Goal: Complete application form

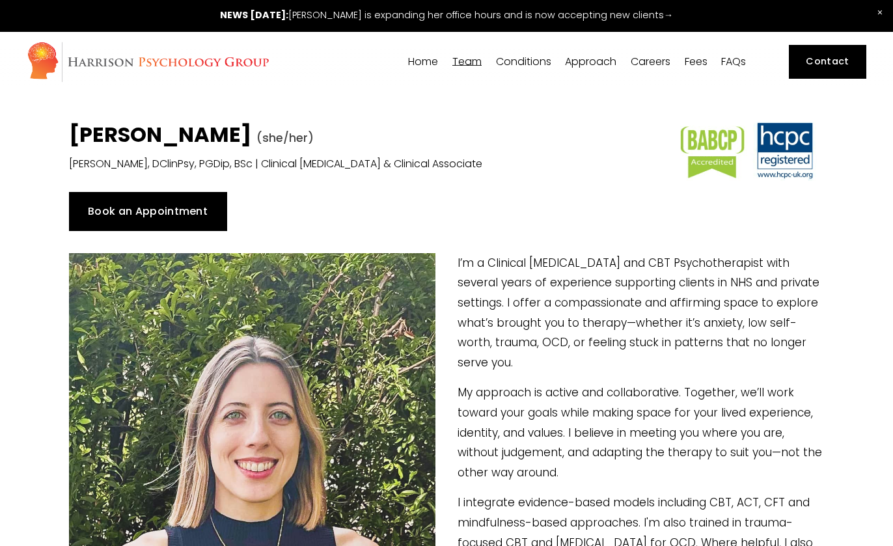
click at [190, 220] on link "Book an Appointment" at bounding box center [148, 211] width 158 height 39
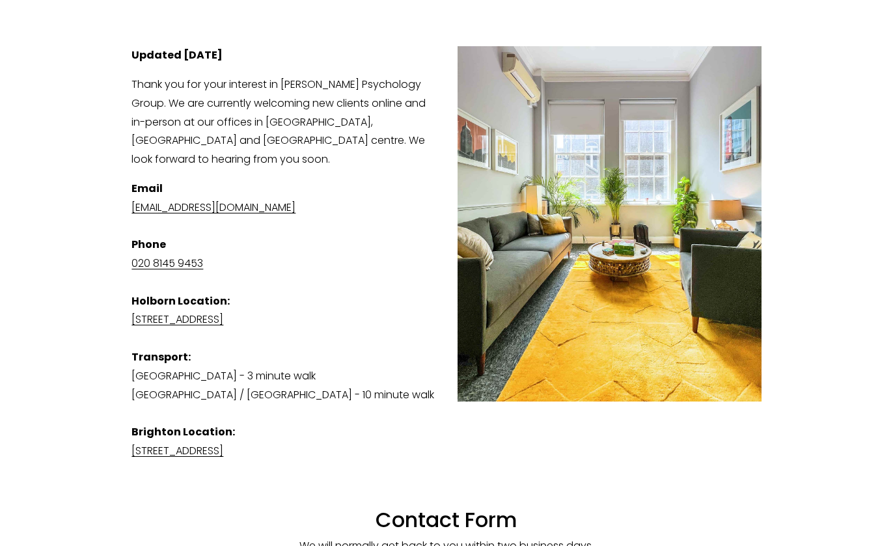
scroll to position [195, 0]
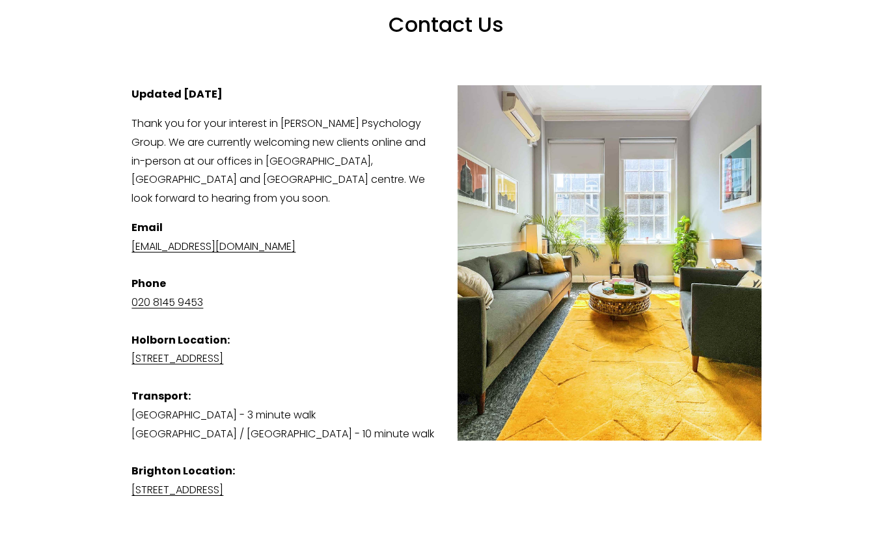
click at [268, 155] on p "Thank you for your interest in Harrison Psychology Group. We are currently welc…" at bounding box center [445, 162] width 629 height 94
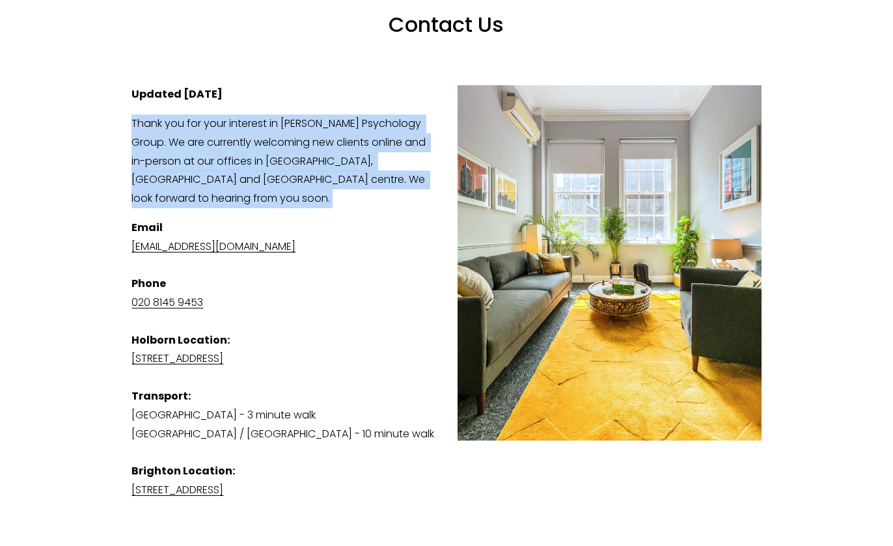
click at [268, 155] on p "Thank you for your interest in Harrison Psychology Group. We are currently welc…" at bounding box center [445, 162] width 629 height 94
click at [268, 183] on p "Thank you for your interest in Harrison Psychology Group. We are currently welc…" at bounding box center [445, 162] width 629 height 94
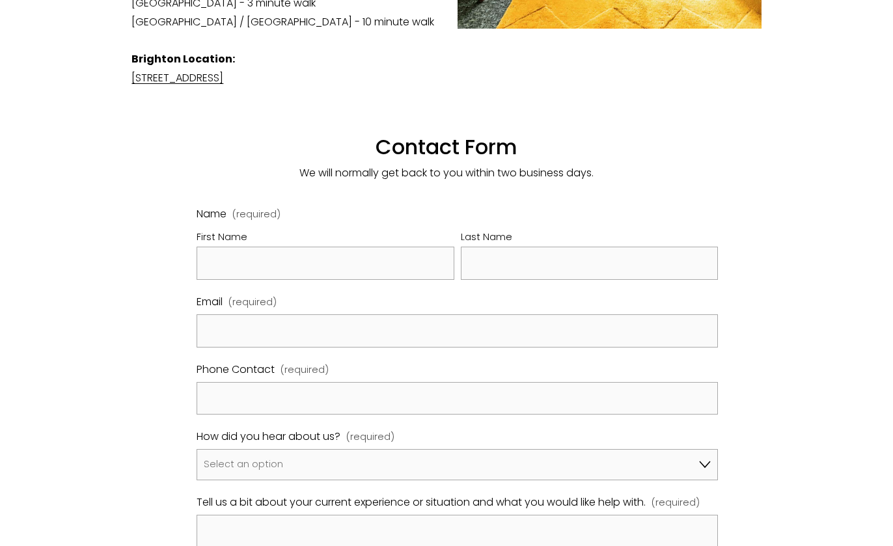
scroll to position [586, 0]
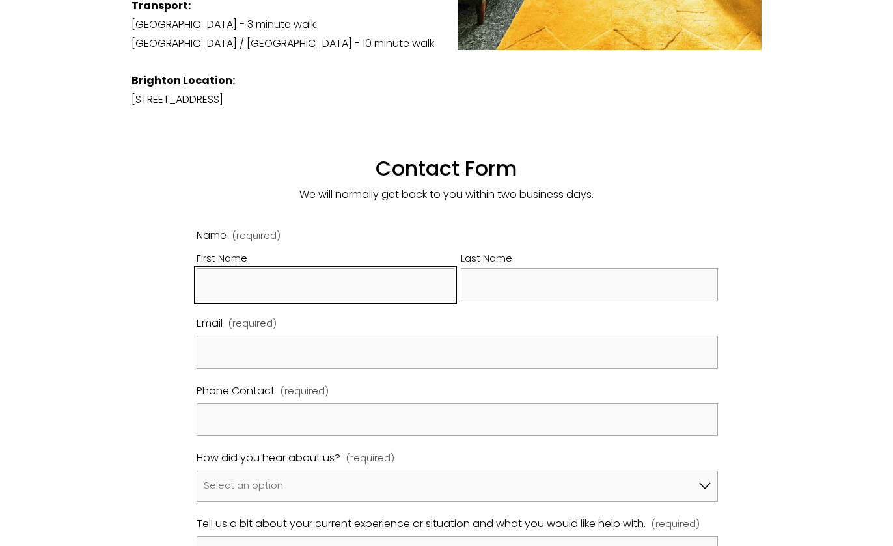
click at [344, 286] on input "First Name" at bounding box center [326, 284] width 258 height 33
type input "Seji"
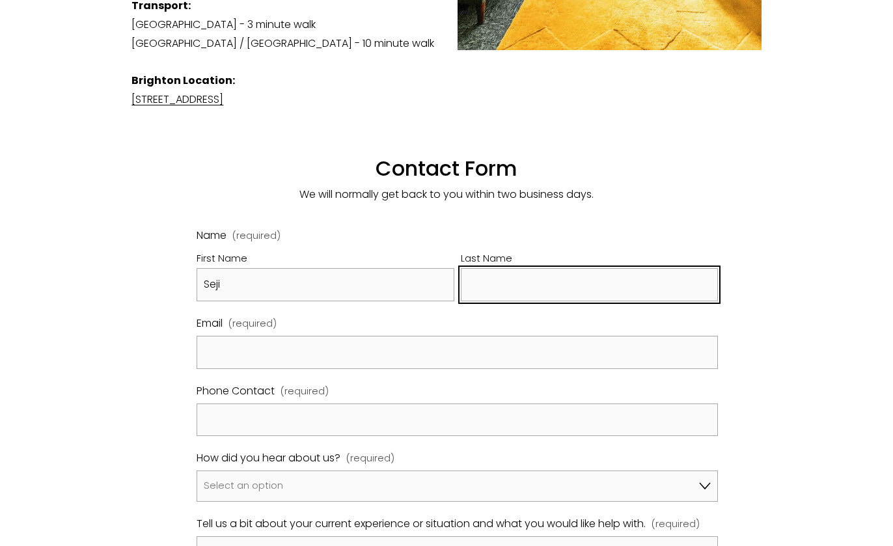
click at [506, 285] on input "Last Name" at bounding box center [590, 284] width 258 height 33
type input "Choi"
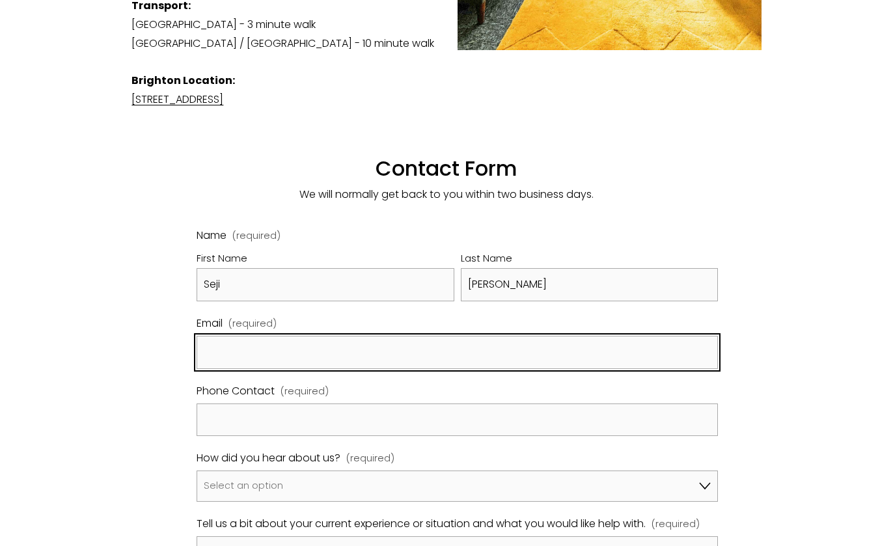
click at [493, 342] on input "Email (required)" at bounding box center [457, 352] width 521 height 33
type input "sejichoi95@gmail.com"
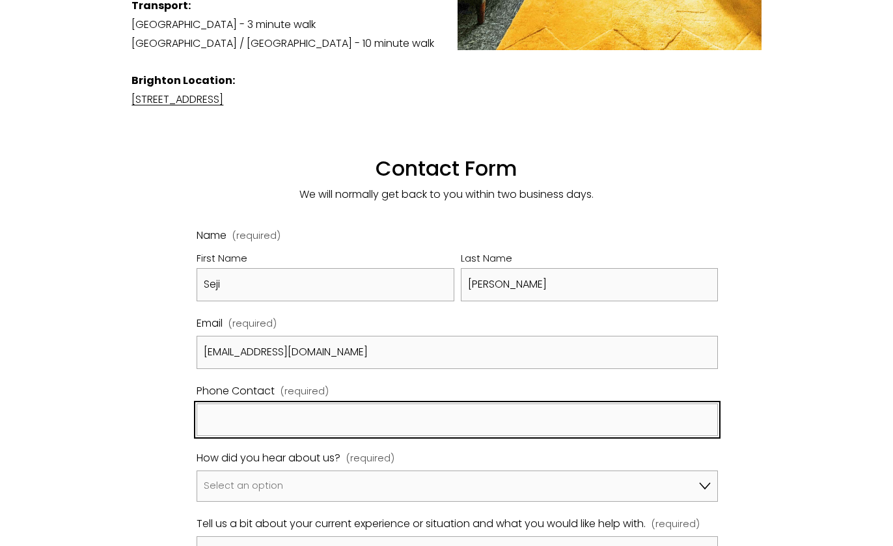
click at [416, 415] on input "Phone Contact (required)" at bounding box center [457, 420] width 521 height 33
type input "07728496499"
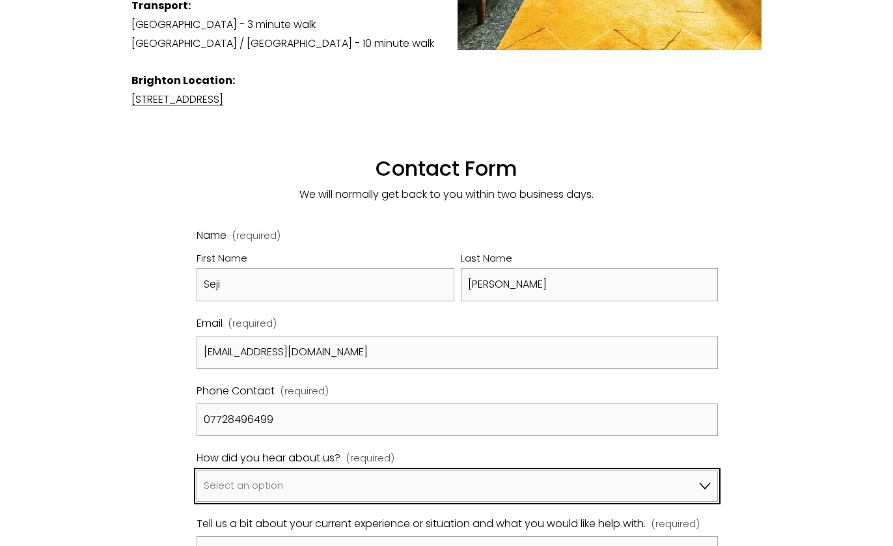
click at [393, 486] on select "Select an option Google A friend/family member told me about you I've been refe…" at bounding box center [457, 486] width 521 height 31
select select "Bupa Website"
click at [197, 472] on select "Select an option Google A friend/family member told me about you I've been refe…" at bounding box center [457, 486] width 521 height 31
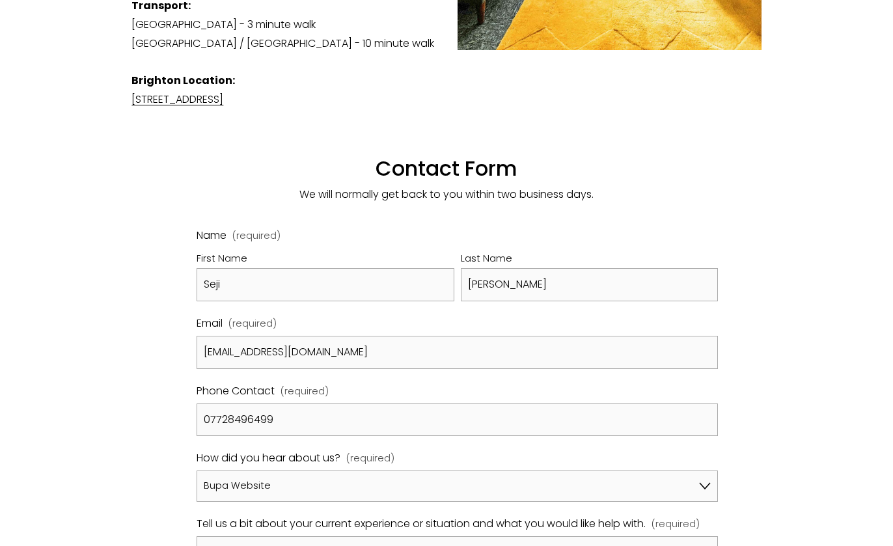
click at [145, 458] on div "Contact Us View fullsize Updated 29th August 2025 Thank you for your interest i…" at bounding box center [446, 175] width 652 height 1109
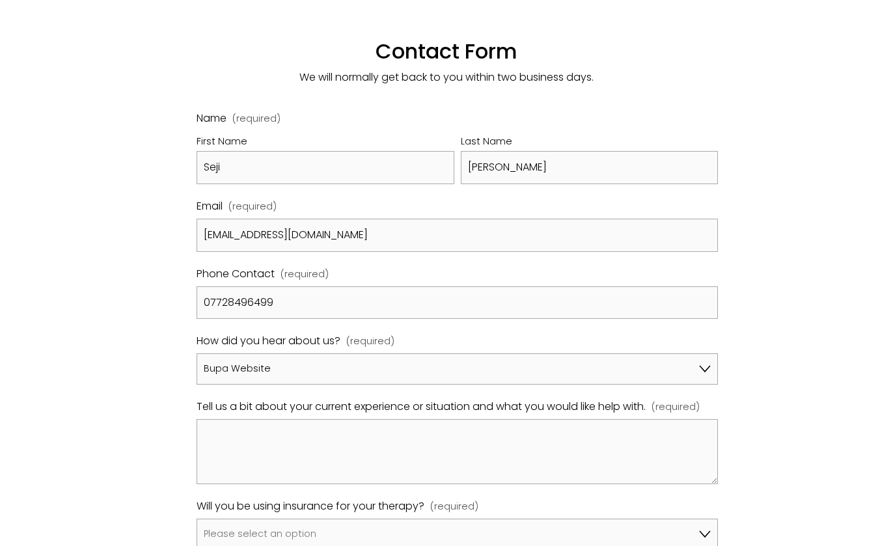
scroll to position [716, 0]
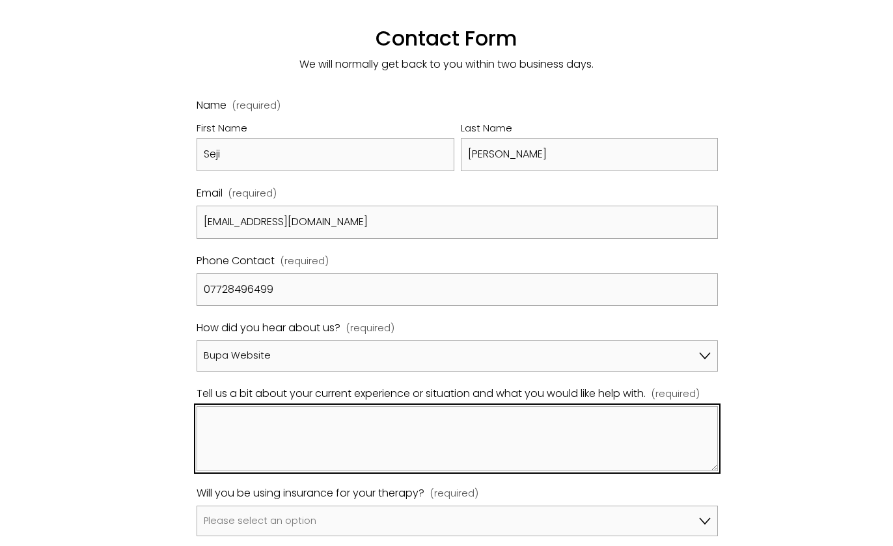
click at [430, 449] on textarea "Tell us a bit about your current experience or situation and what you would lik…" at bounding box center [457, 438] width 521 height 65
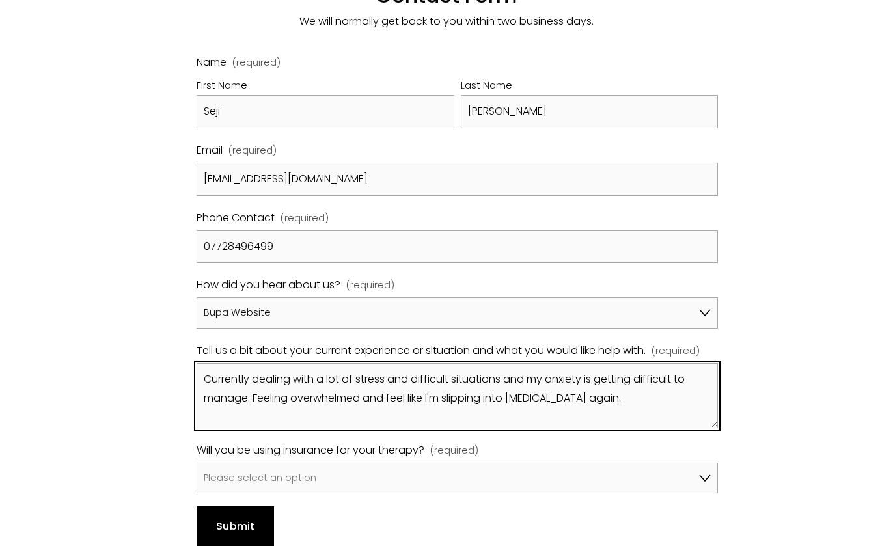
scroll to position [781, 0]
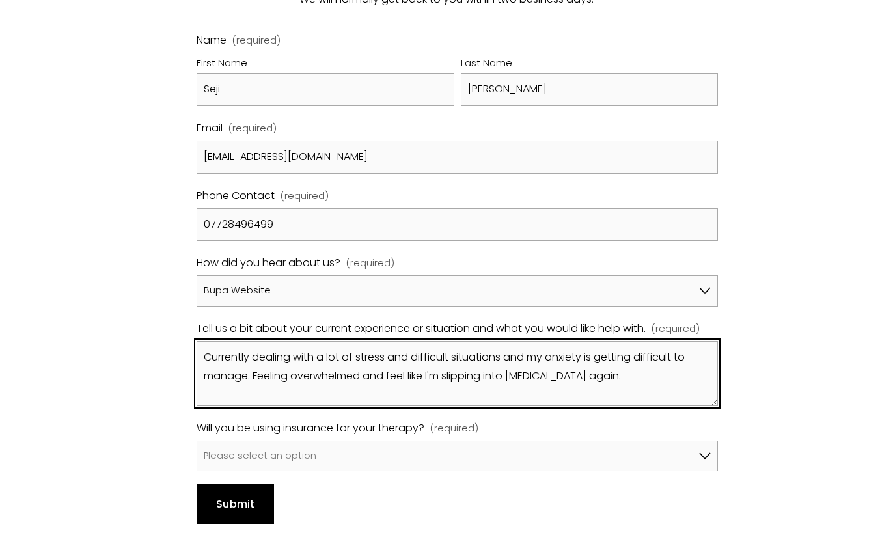
type textarea "Currently dealing with a lot of stress and difficult situations and my anxiety …"
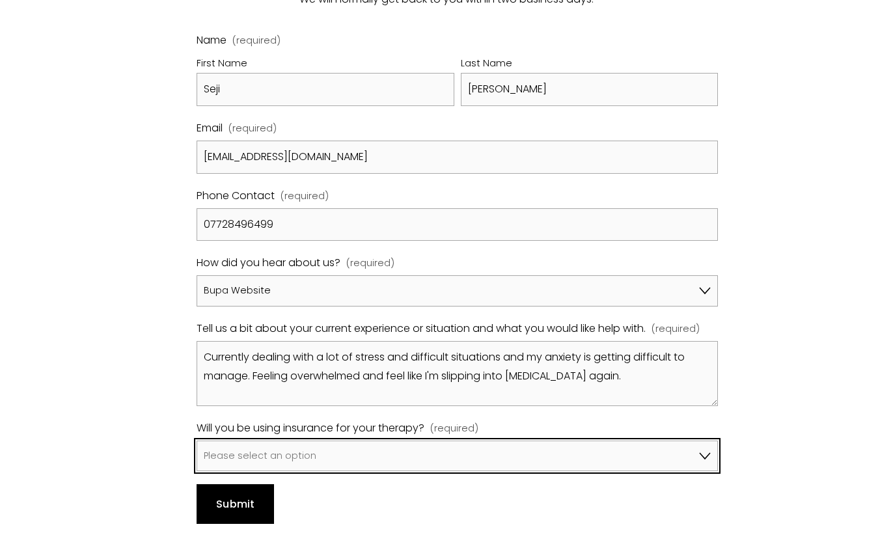
click at [340, 462] on select "Please select an option No, I won't be using insurance Yes, I will be using Avi…" at bounding box center [457, 456] width 521 height 31
select select "Yes, I will be using Bupa"
click at [197, 441] on select "Please select an option No, I won't be using insurance Yes, I will be using Avi…" at bounding box center [457, 456] width 521 height 31
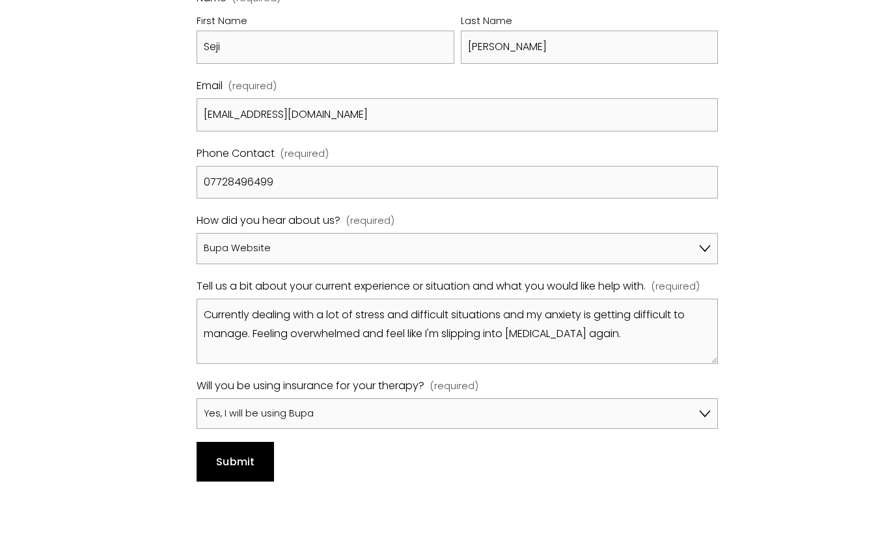
scroll to position [846, 0]
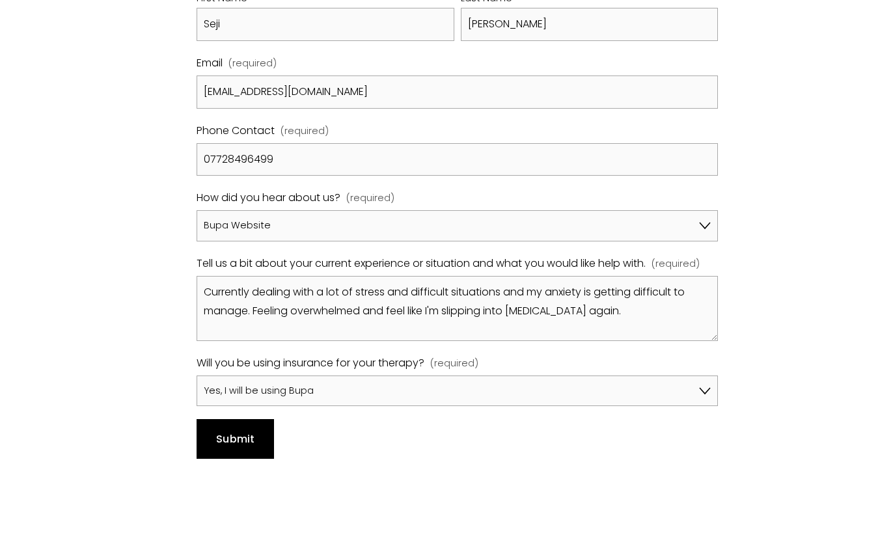
click at [236, 441] on span "Submit" at bounding box center [235, 439] width 39 height 15
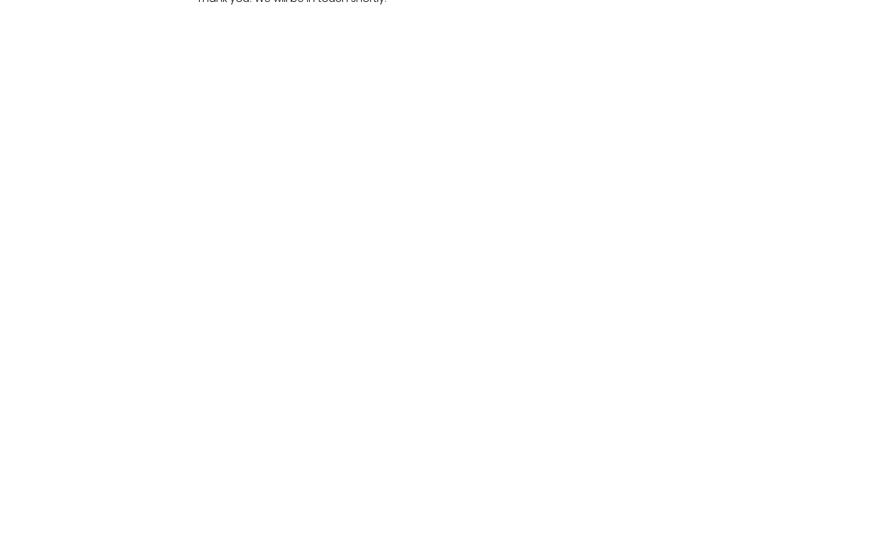
scroll to position [832, 0]
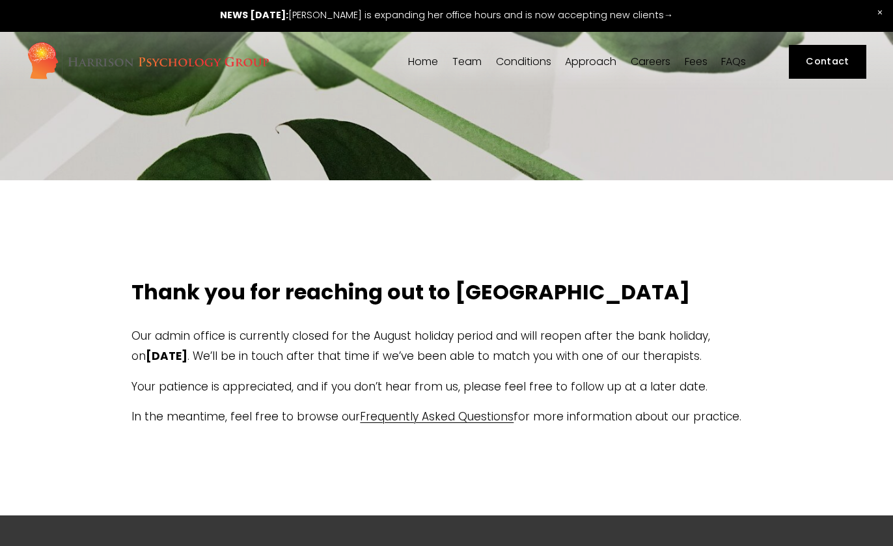
click at [537, 397] on p "Your patience is appreciated, and if you don’t hear from us, please feel free t…" at bounding box center [445, 387] width 629 height 20
